Goal: Task Accomplishment & Management: Complete application form

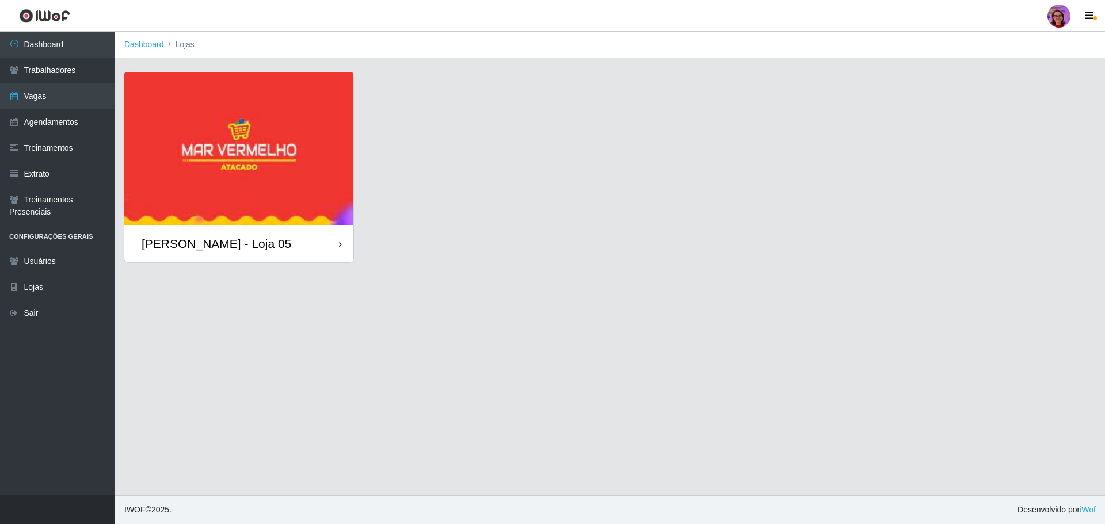
click at [331, 250] on div "[PERSON_NAME] - Loja 05" at bounding box center [238, 243] width 229 height 37
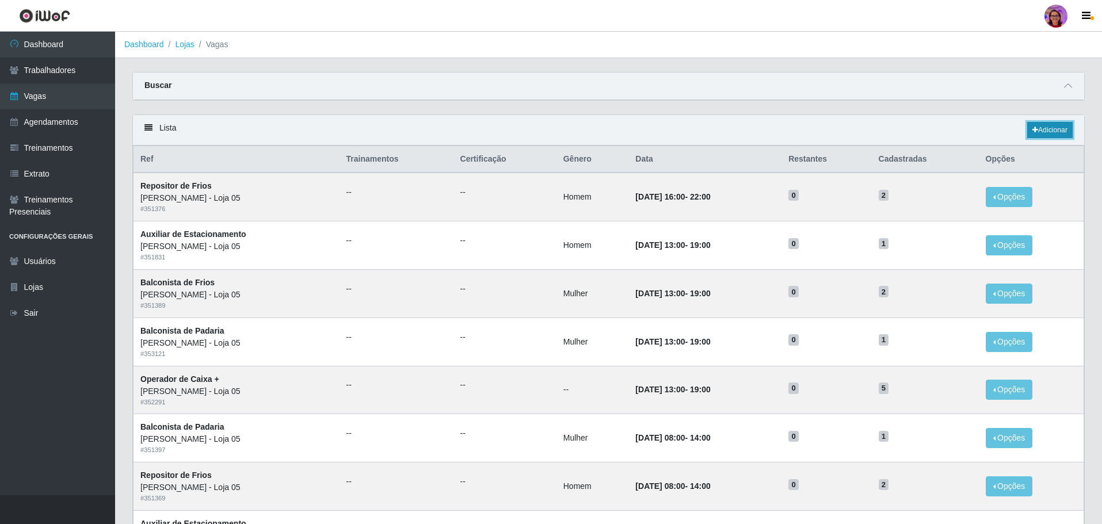
click at [1056, 125] on link "Adicionar" at bounding box center [1049, 130] width 45 height 16
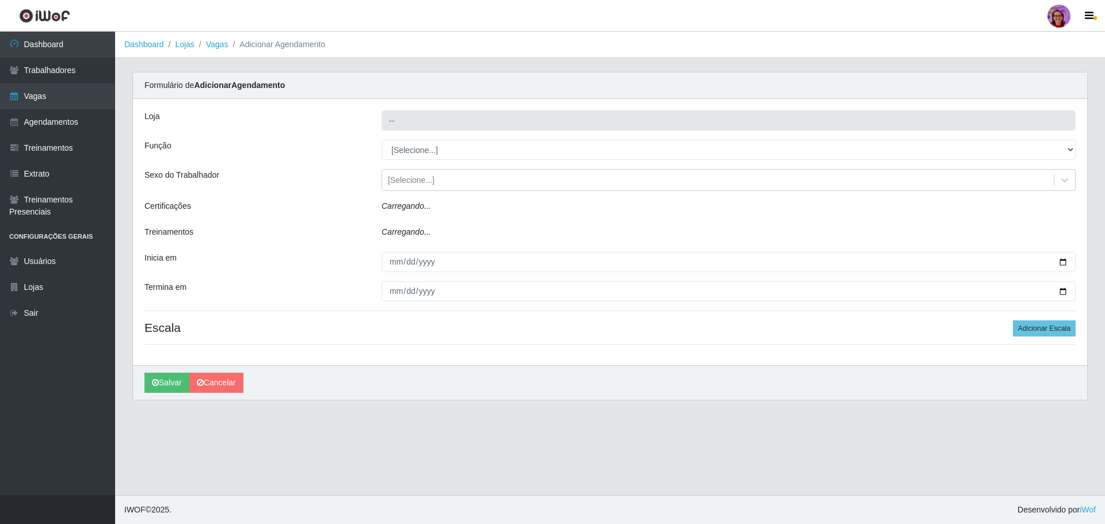
type input "[PERSON_NAME] - Loja 05"
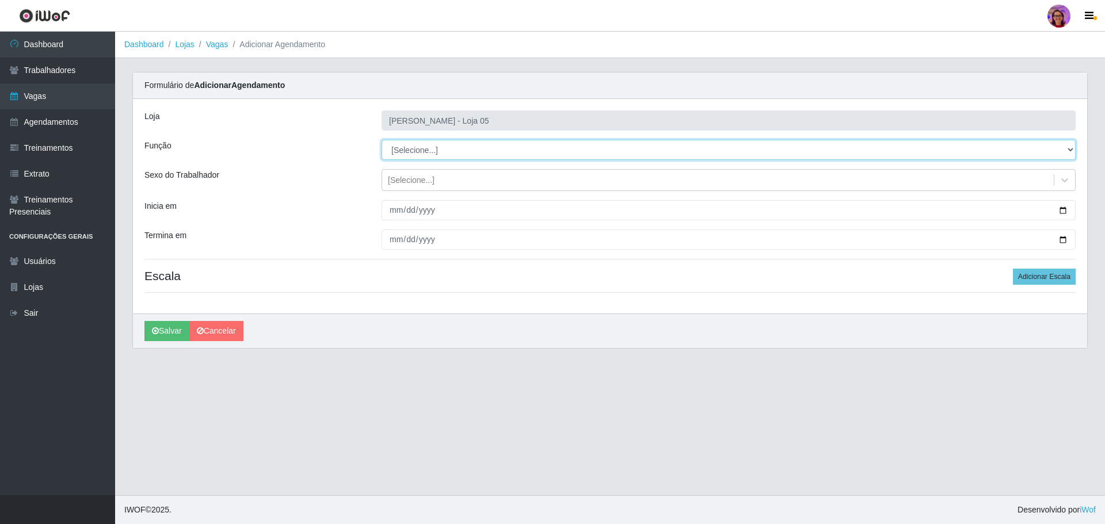
click at [417, 147] on select "[Selecione...] ASG ASG + ASG ++ Auxiliar de Depósito Auxiliar de Depósito + Aux…" at bounding box center [729, 150] width 694 height 20
select select "22"
click at [382, 140] on select "[Selecione...] ASG ASG + ASG ++ Auxiliar de Depósito Auxiliar de Depósito + Aux…" at bounding box center [729, 150] width 694 height 20
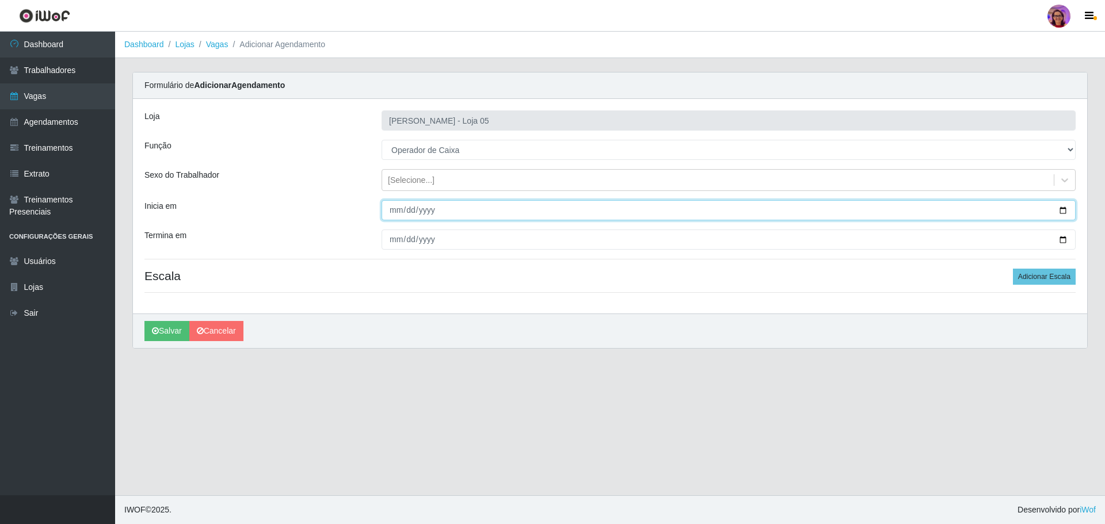
click at [1060, 208] on input "Inicia em" at bounding box center [729, 210] width 694 height 20
type input "[DATE]"
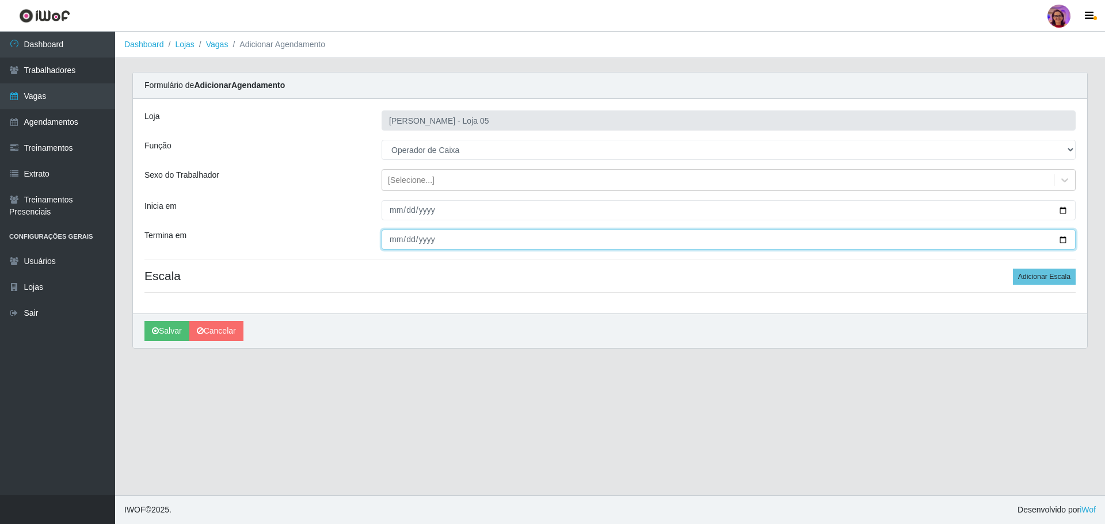
click at [1063, 235] on input "Termina em" at bounding box center [729, 240] width 694 height 20
type input "[DATE]"
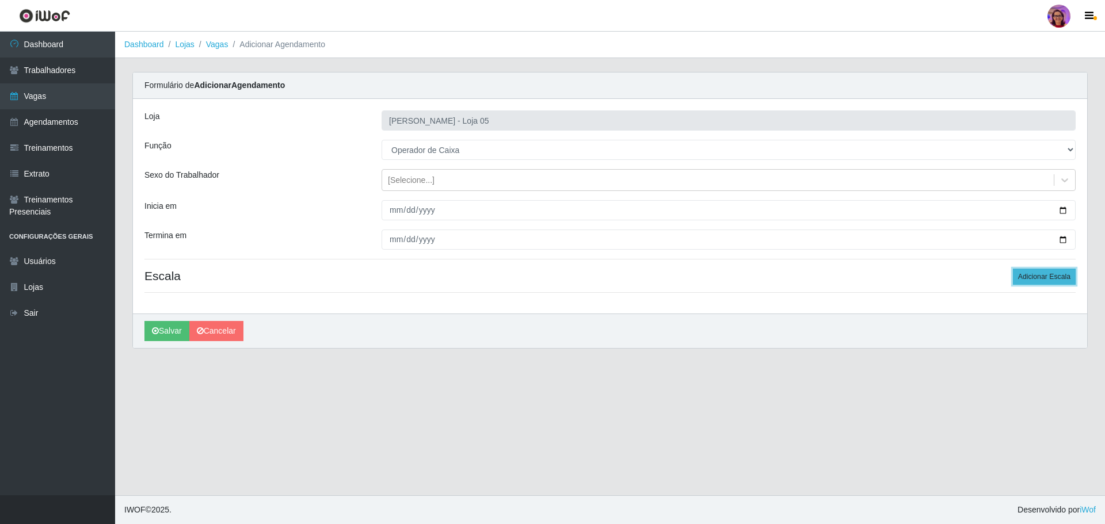
click at [1046, 279] on button "Adicionar Escala" at bounding box center [1044, 277] width 63 height 16
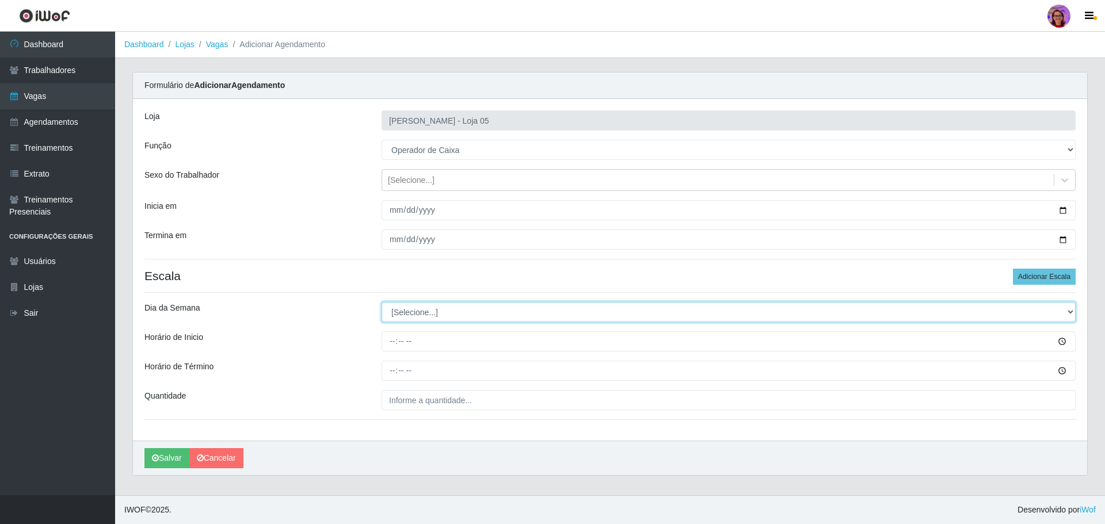
click at [422, 313] on select "[Selecione...] Segunda Terça Quarta Quinta Sexta Sábado Domingo" at bounding box center [729, 312] width 694 height 20
select select "5"
click at [382, 302] on select "[Selecione...] Segunda Terça Quarta Quinta Sexta Sábado Domingo" at bounding box center [729, 312] width 694 height 20
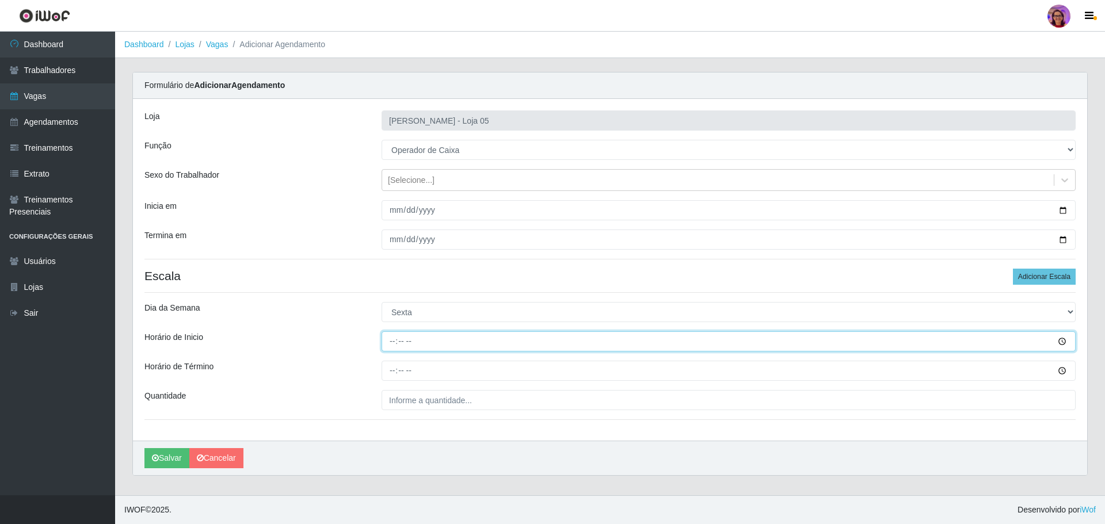
click at [388, 340] on input "Horário de Inicio" at bounding box center [729, 342] width 694 height 20
type input "16:20"
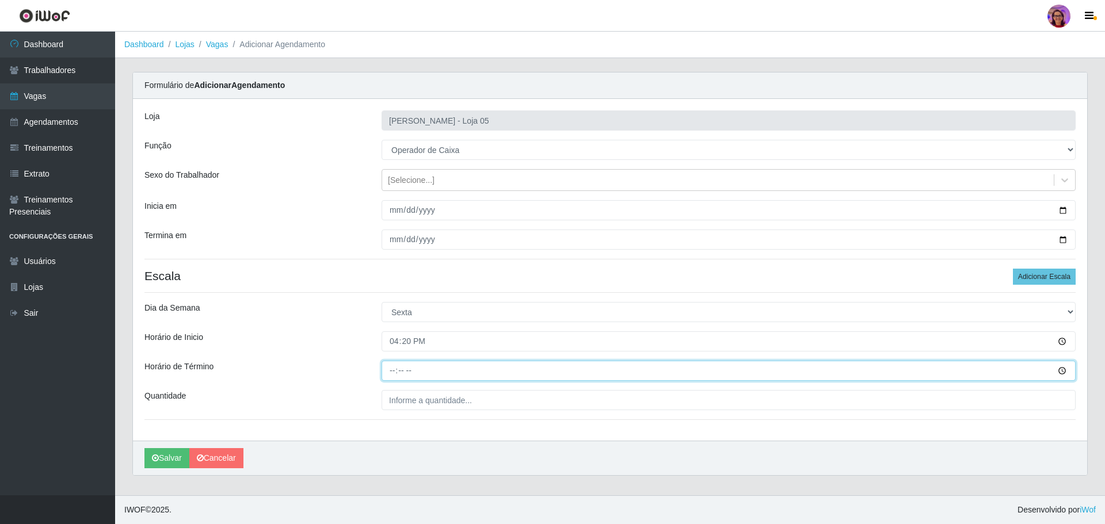
click at [389, 370] on input "Horário de Término" at bounding box center [729, 371] width 694 height 20
type input "22:20"
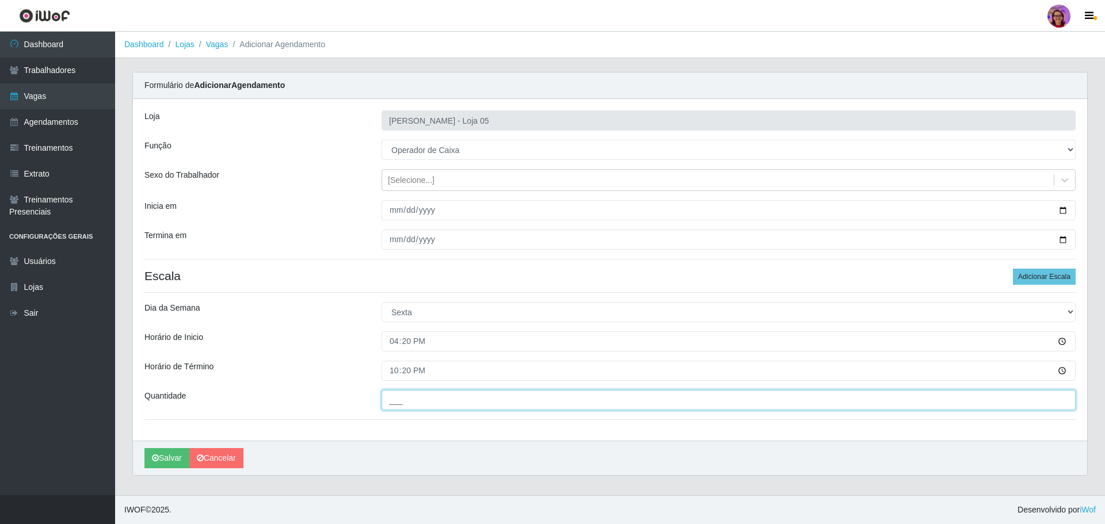
click at [425, 403] on input "___" at bounding box center [729, 400] width 694 height 20
type input "1__"
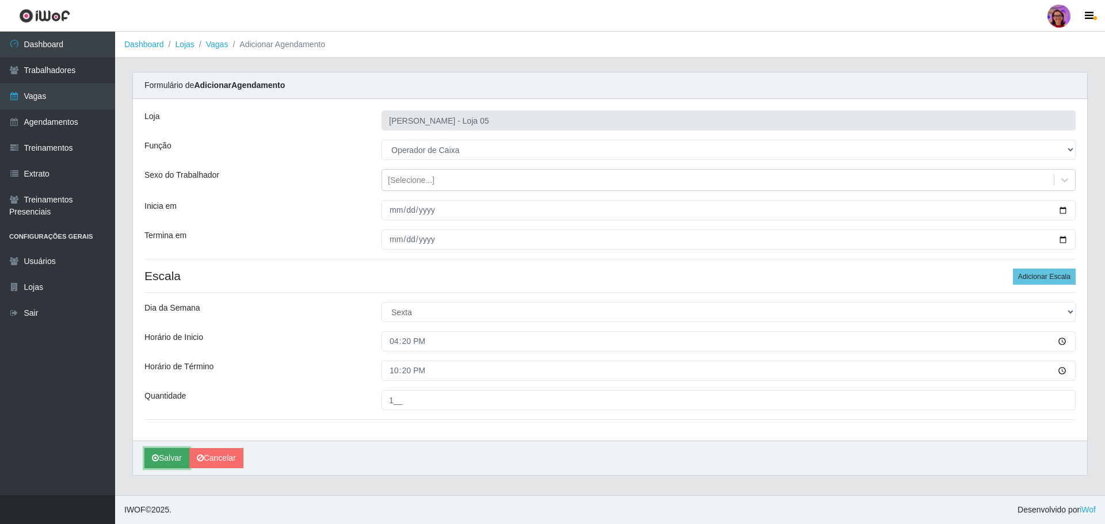
click at [170, 459] on button "Salvar" at bounding box center [166, 458] width 45 height 20
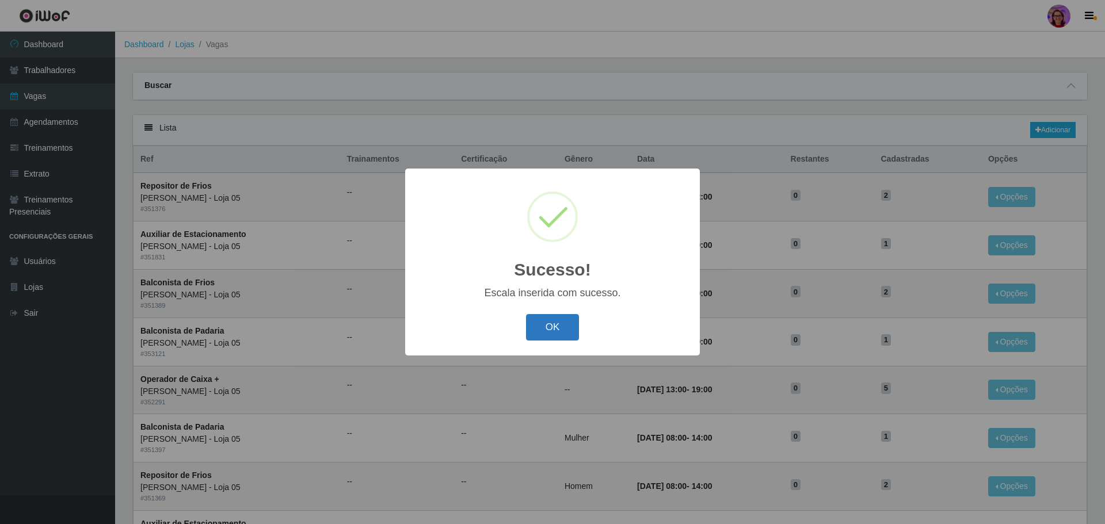
click at [549, 325] on button "OK" at bounding box center [553, 327] width 54 height 27
